Goal: Task Accomplishment & Management: Use online tool/utility

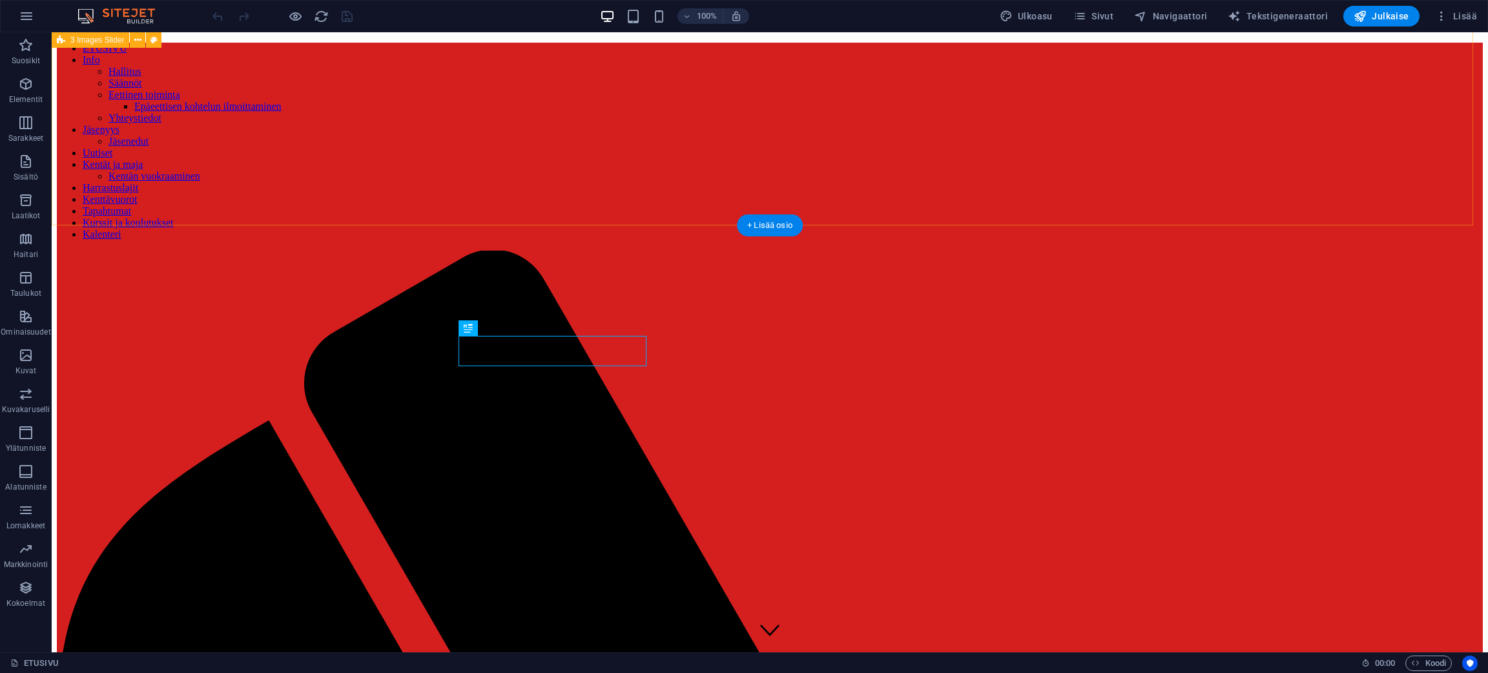
scroll to position [1101, 0]
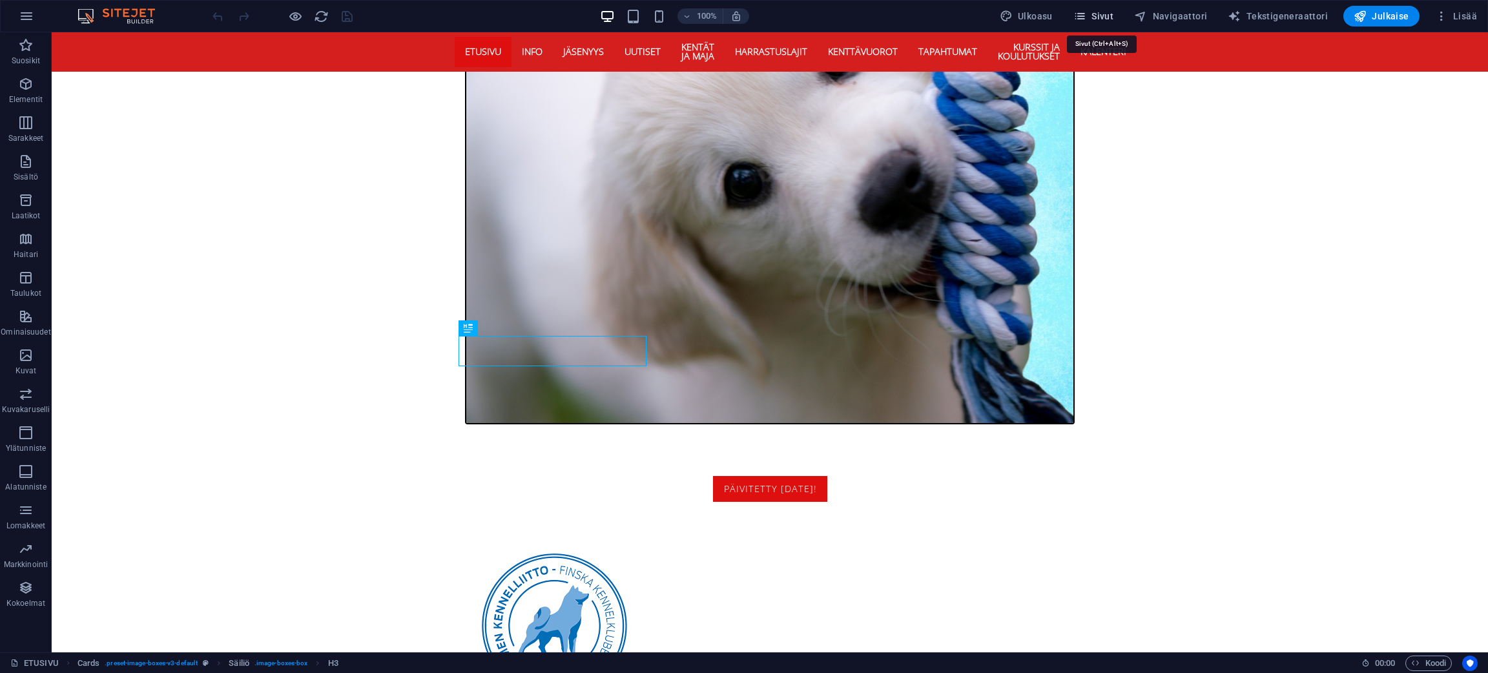
click at [1107, 10] on span "Sivut" at bounding box center [1094, 16] width 40 height 13
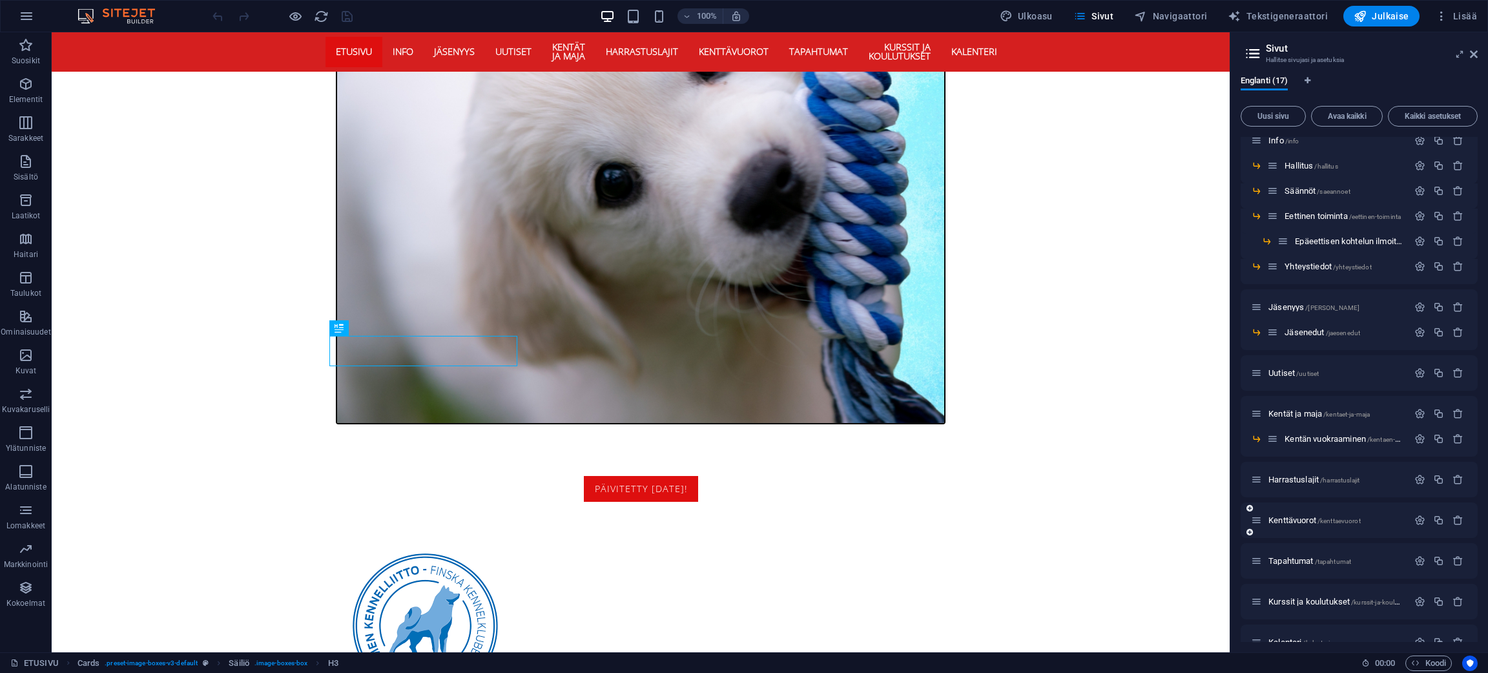
scroll to position [77, 0]
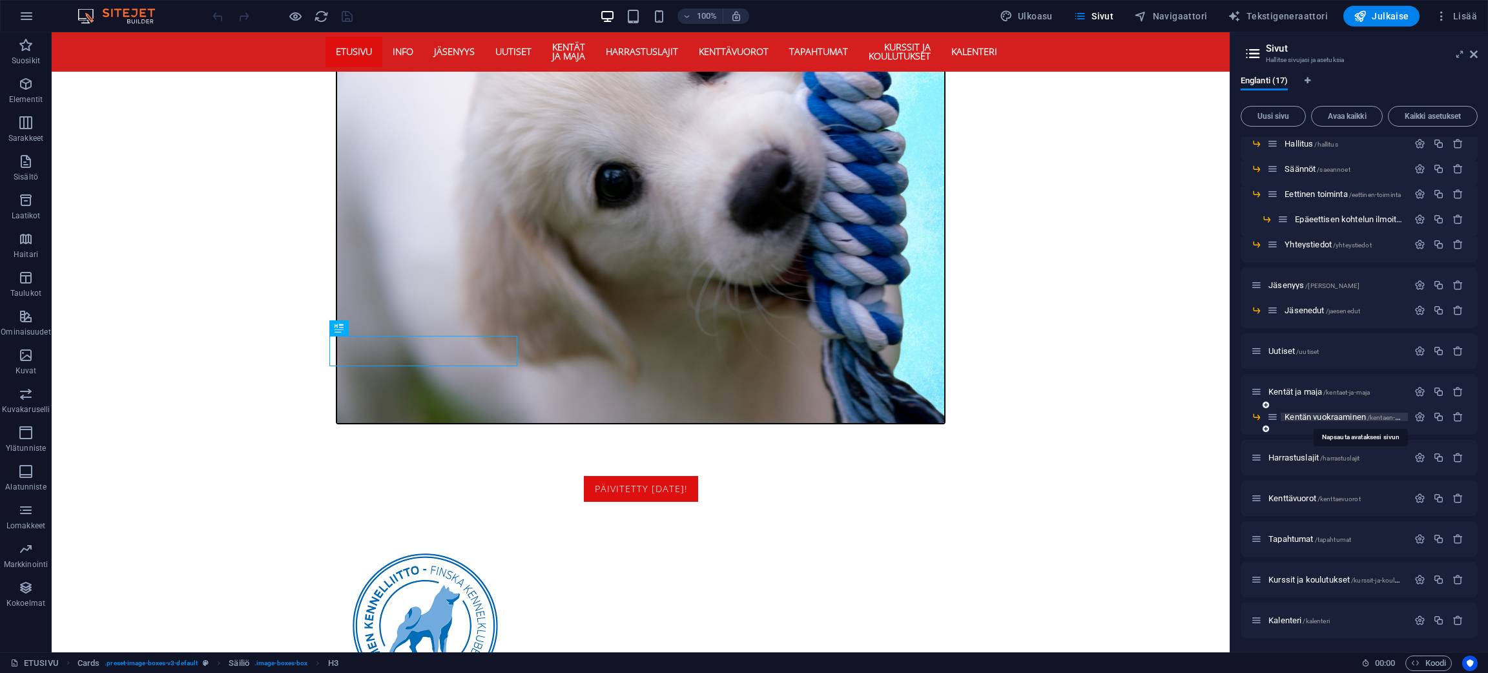
click at [1340, 415] on span "Kentän vuokraaminen /kentaen-vuokraaminen" at bounding box center [1361, 417] width 152 height 10
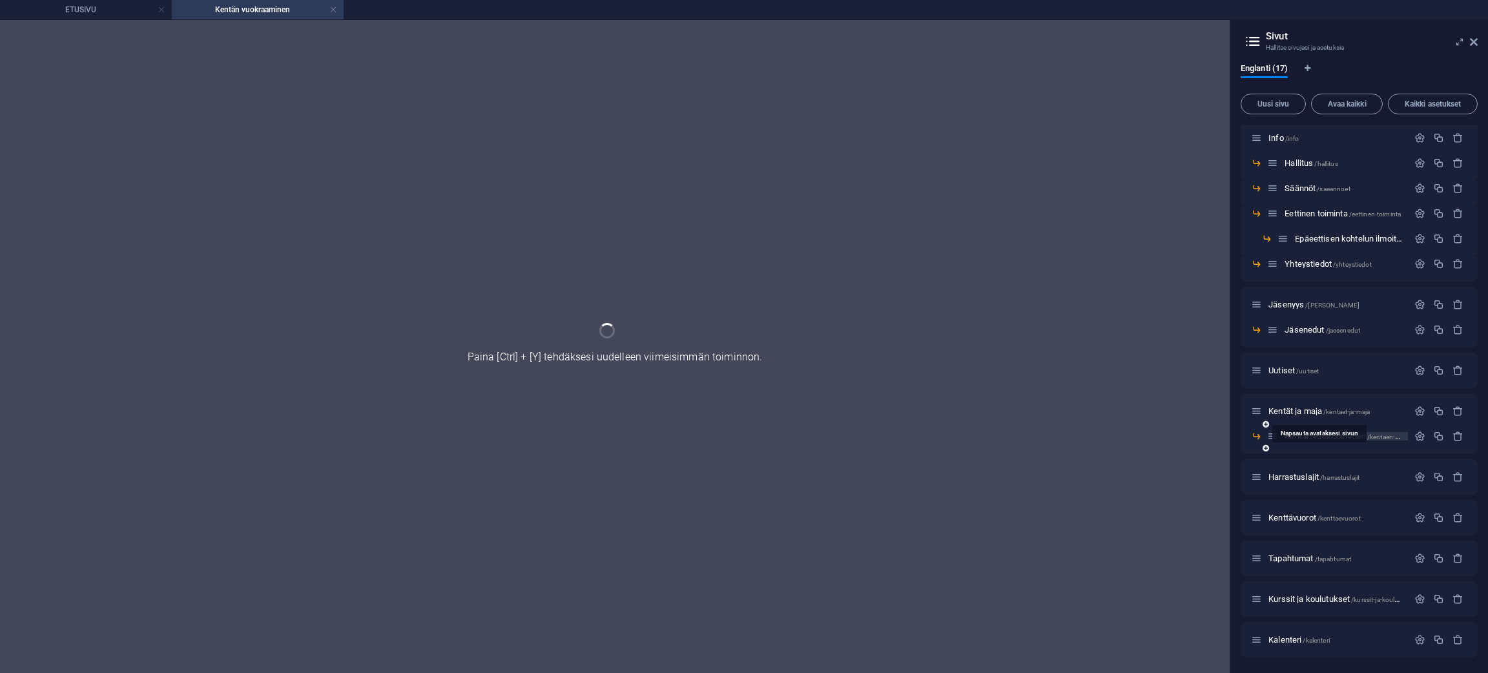
scroll to position [44, 0]
click at [1340, 415] on span "/kentaet-ja-maja" at bounding box center [1347, 413] width 47 height 7
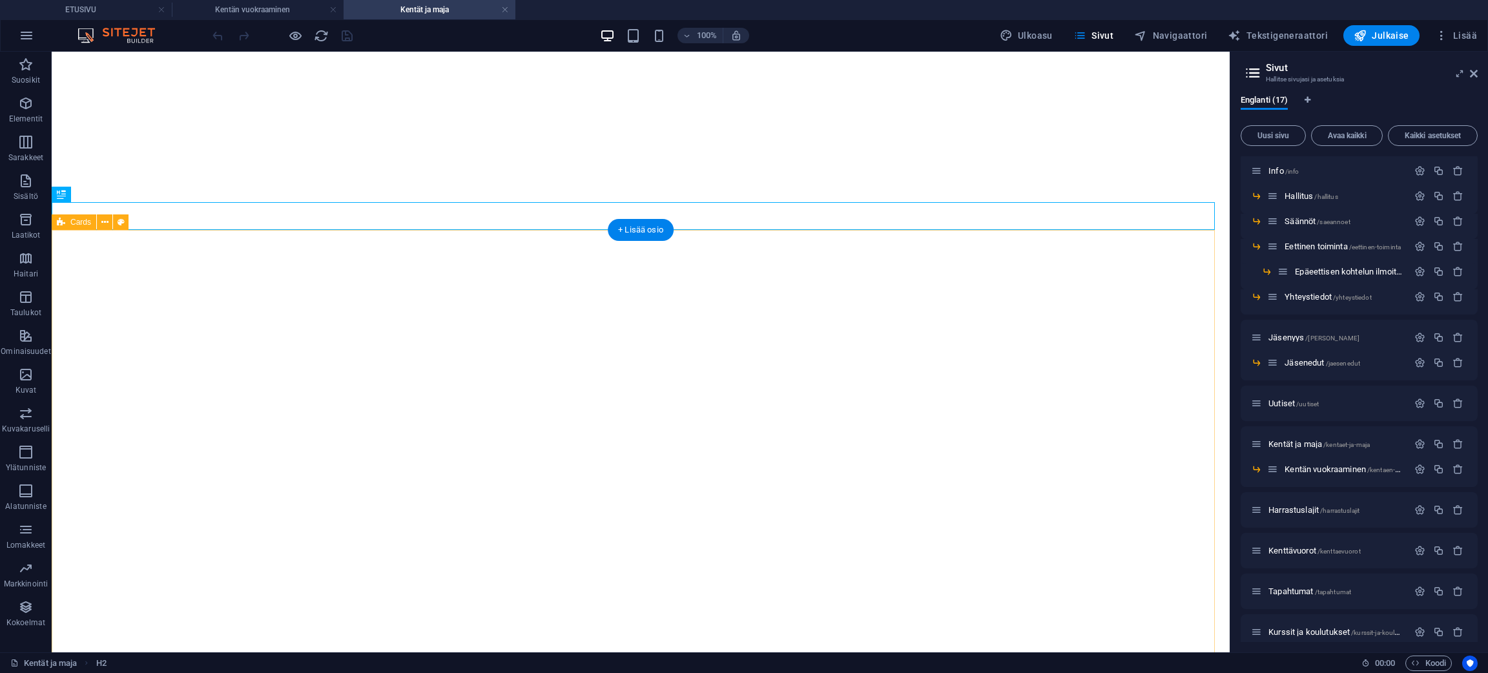
scroll to position [0, 0]
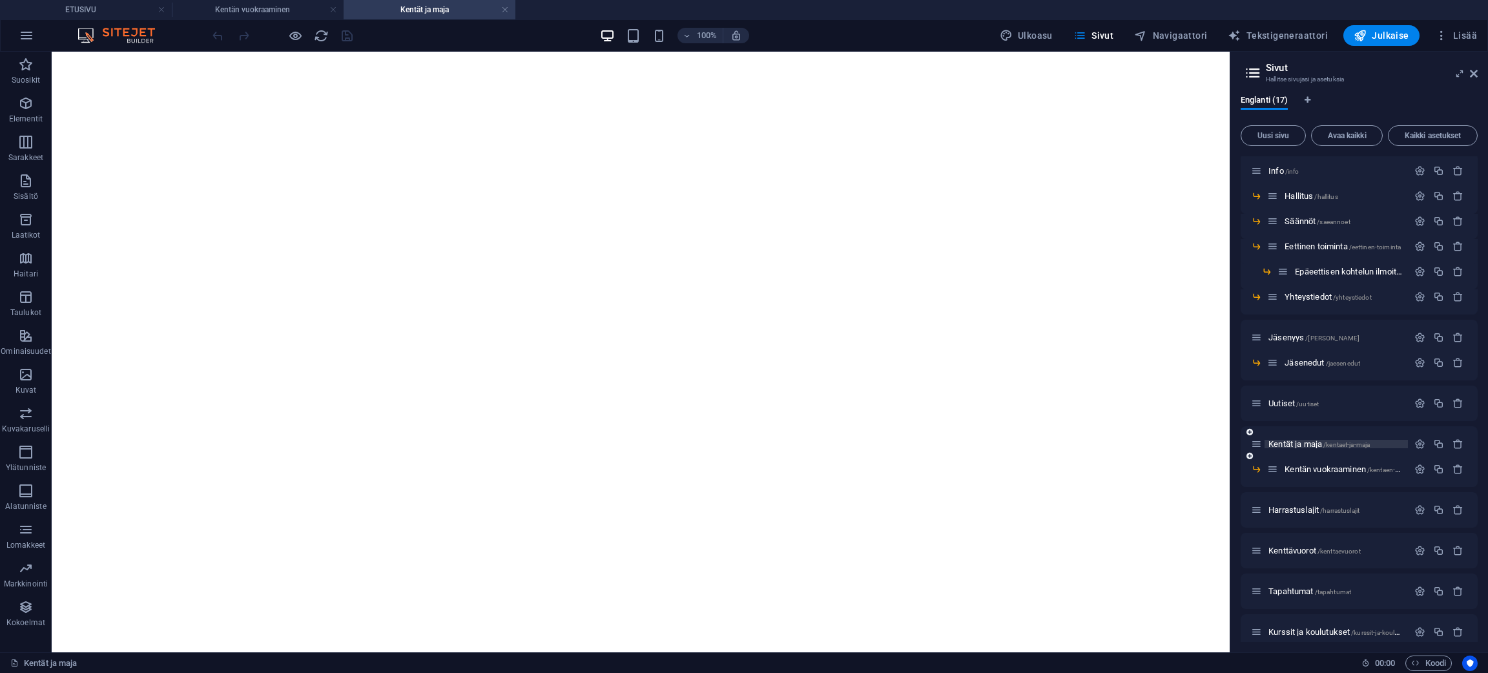
click at [1335, 442] on span "/kentaet-ja-maja" at bounding box center [1347, 444] width 47 height 7
click at [1288, 438] on div "Kentät ja maja /kentaet-ja-maja" at bounding box center [1329, 444] width 157 height 15
click at [1284, 442] on span "Kentät ja maja /kentaet-ja-maja" at bounding box center [1319, 444] width 101 height 10
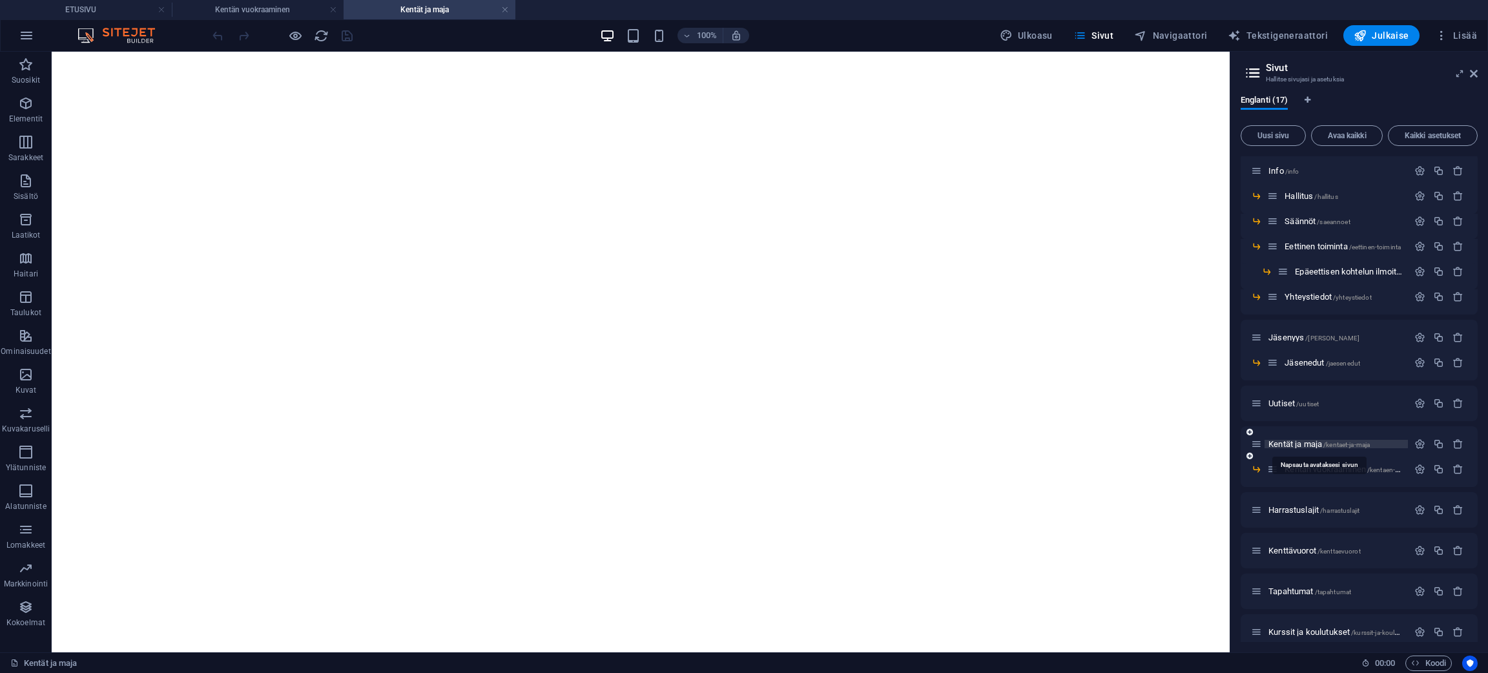
click at [1284, 442] on span "Kentät ja maja /kentaet-ja-maja" at bounding box center [1319, 444] width 101 height 10
click at [1344, 471] on span "Kentän vuokraaminen /kentaen-vuokraaminen" at bounding box center [1361, 469] width 152 height 10
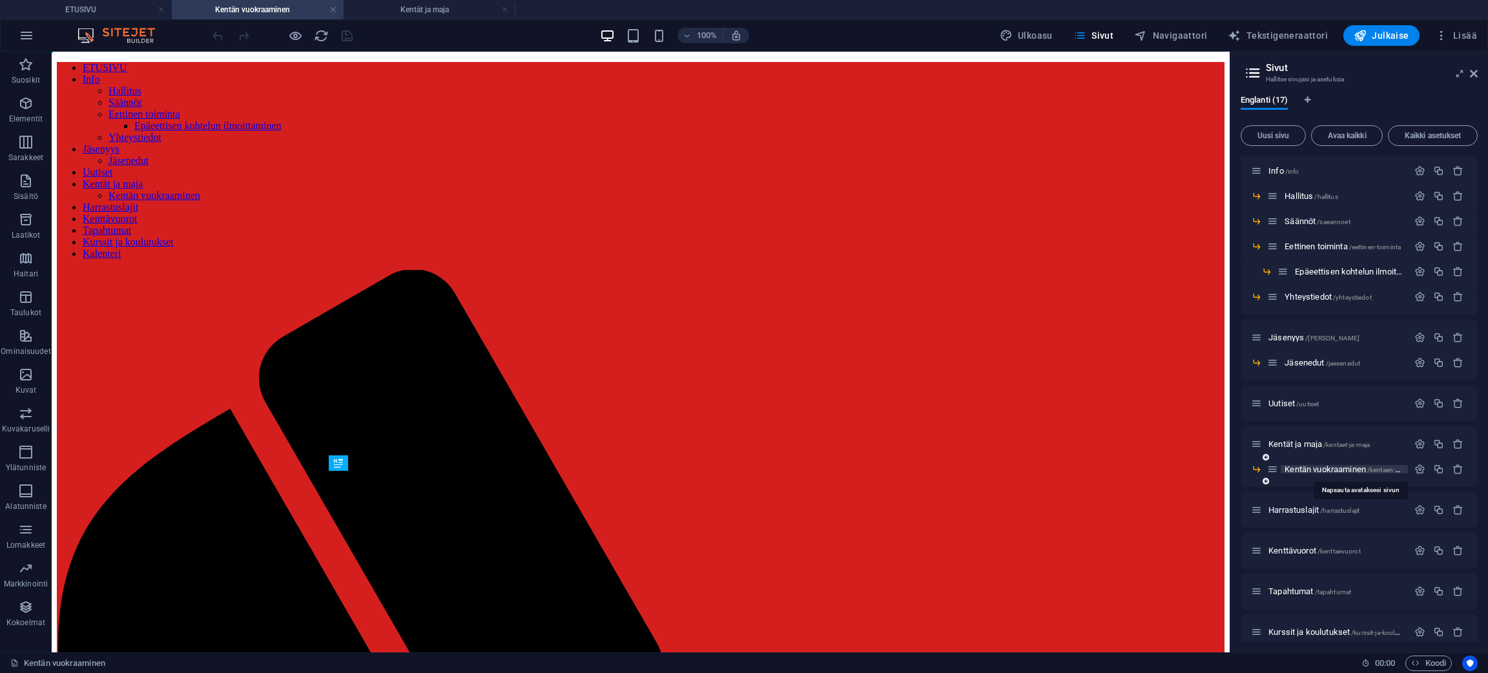
click at [1344, 471] on span "Kentän vuokraaminen /kentaen-vuokraaminen" at bounding box center [1361, 469] width 152 height 10
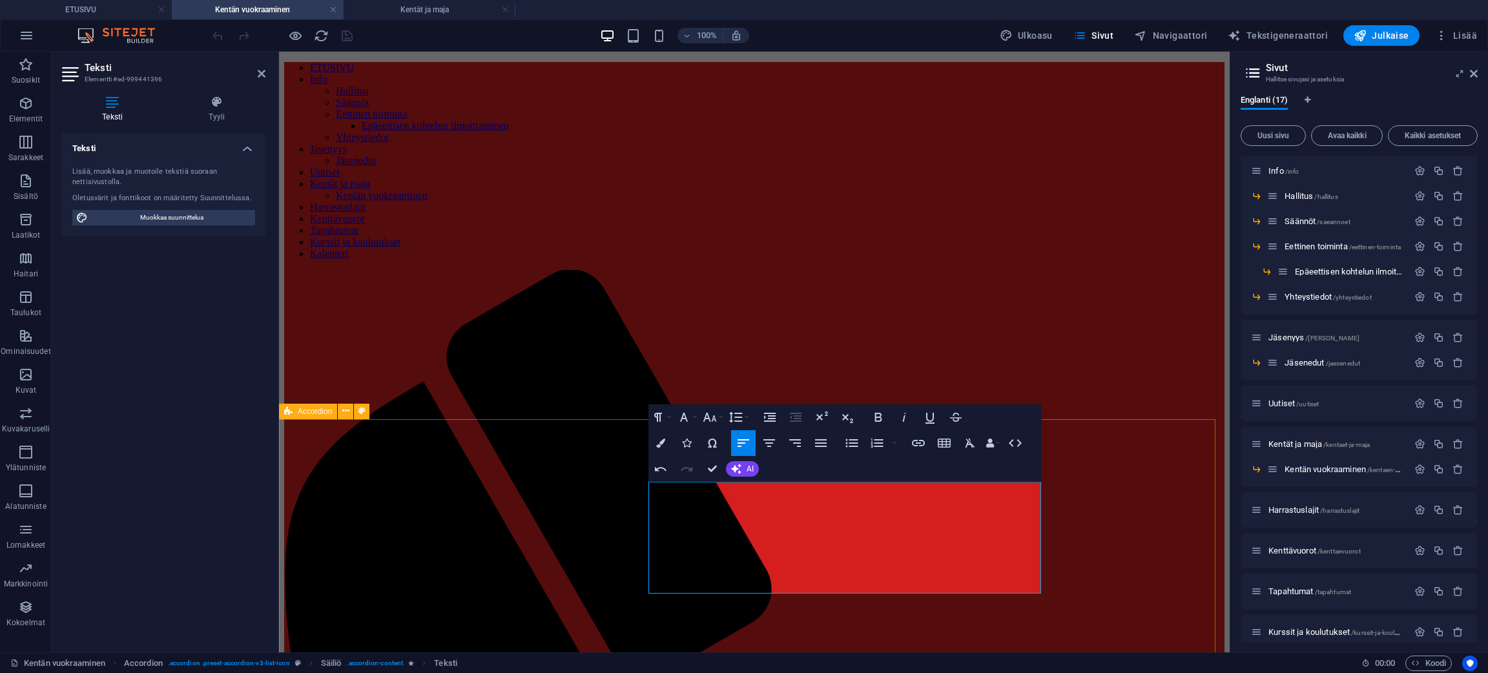
drag, startPoint x: 881, startPoint y: 538, endPoint x: 908, endPoint y: 546, distance: 27.8
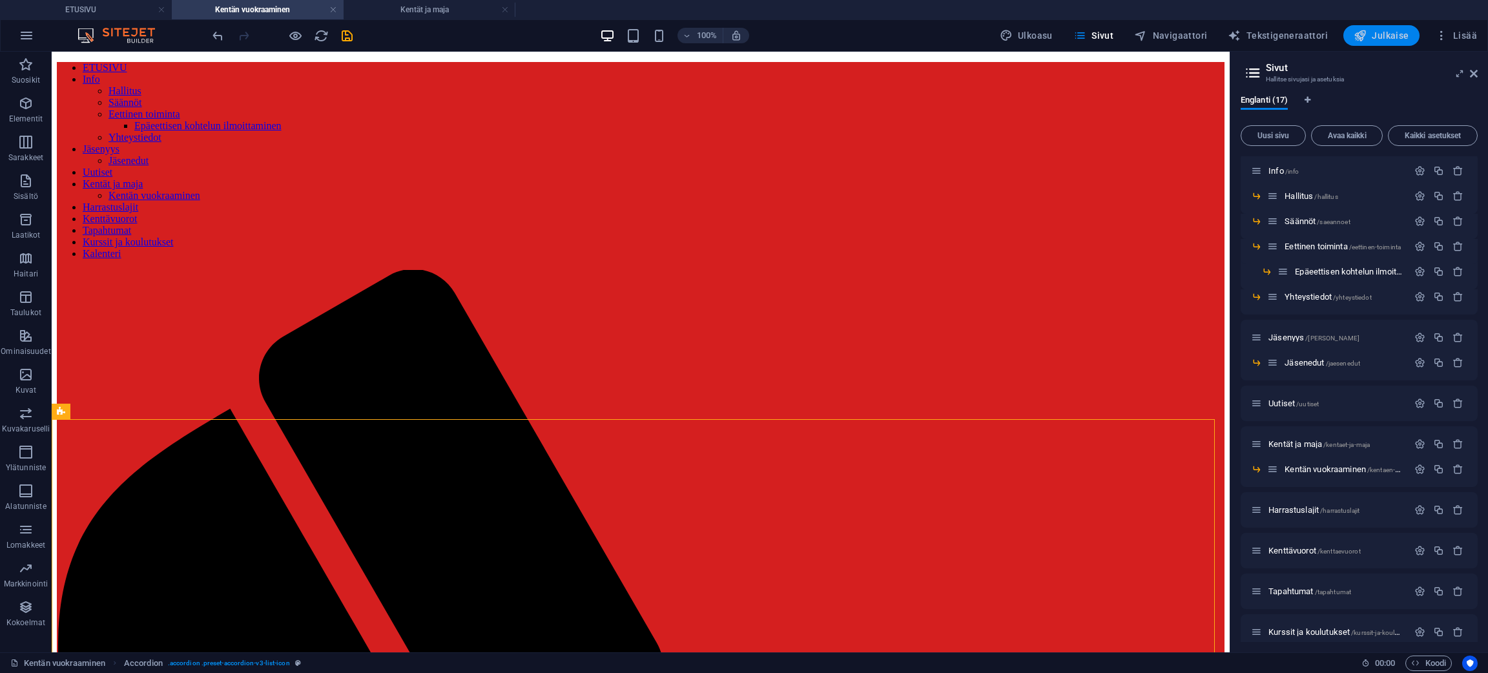
click at [1374, 42] on button "Julkaise" at bounding box center [1382, 35] width 76 height 21
